Goal: Task Accomplishment & Management: Use online tool/utility

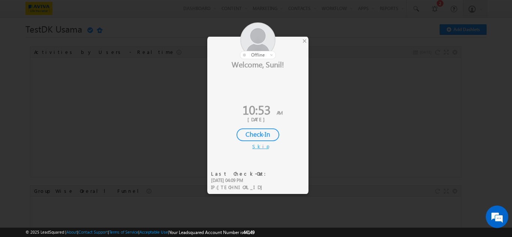
click at [300, 40] on div at bounding box center [257, 40] width 101 height 37
click at [306, 40] on div "×" at bounding box center [304, 41] width 8 height 8
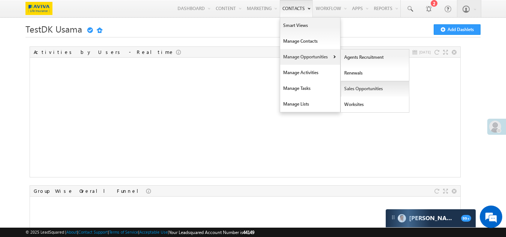
click at [354, 87] on link "Sales Opportunities" at bounding box center [375, 89] width 69 height 16
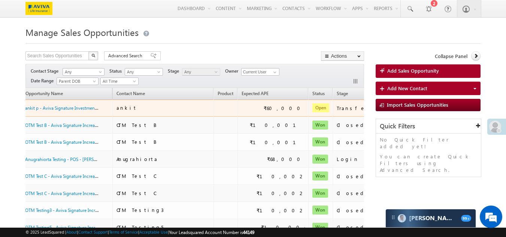
scroll to position [0, 89]
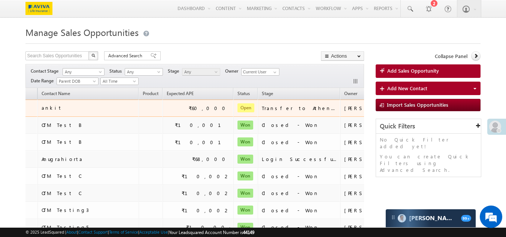
click at [428, 107] on button "button" at bounding box center [431, 107] width 7 height 7
click at [398, 144] on link "Add Activity" at bounding box center [416, 144] width 37 height 9
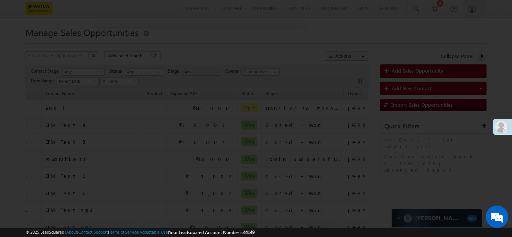
scroll to position [0, 0]
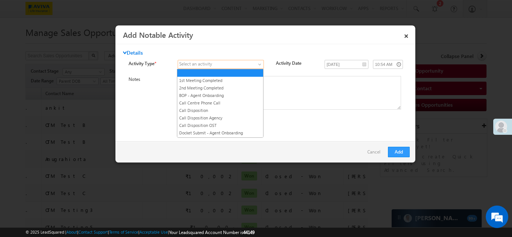
click at [224, 64] on span at bounding box center [216, 64] width 76 height 7
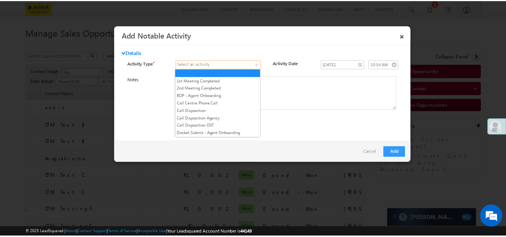
scroll to position [266, 0]
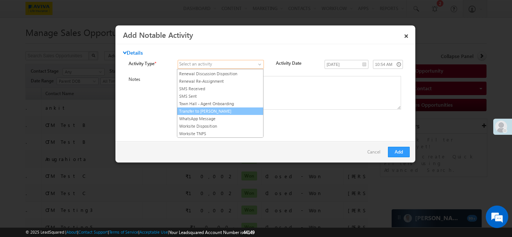
click at [203, 112] on link "Transfer to Athena" at bounding box center [220, 111] width 86 height 7
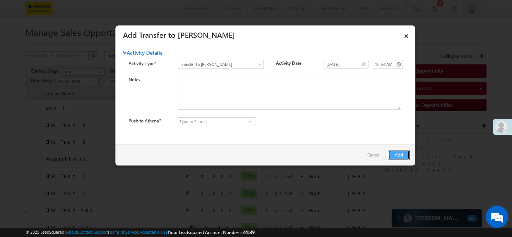
click at [392, 154] on button "Add" at bounding box center [399, 155] width 22 height 10
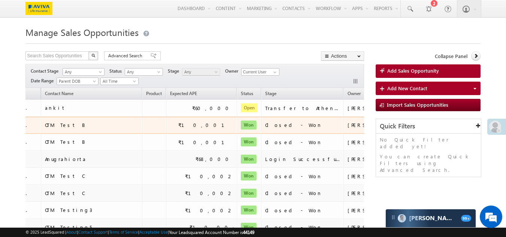
scroll to position [0, 0]
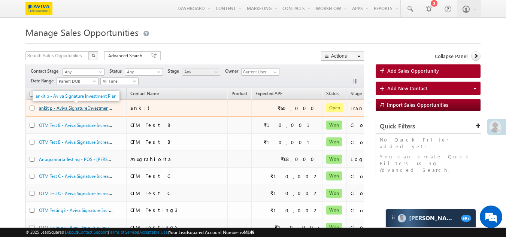
click at [51, 110] on link "ankit p - Aviva Signature Investment Plan" at bounding box center [79, 107] width 81 height 6
